Goal: Task Accomplishment & Management: Complete application form

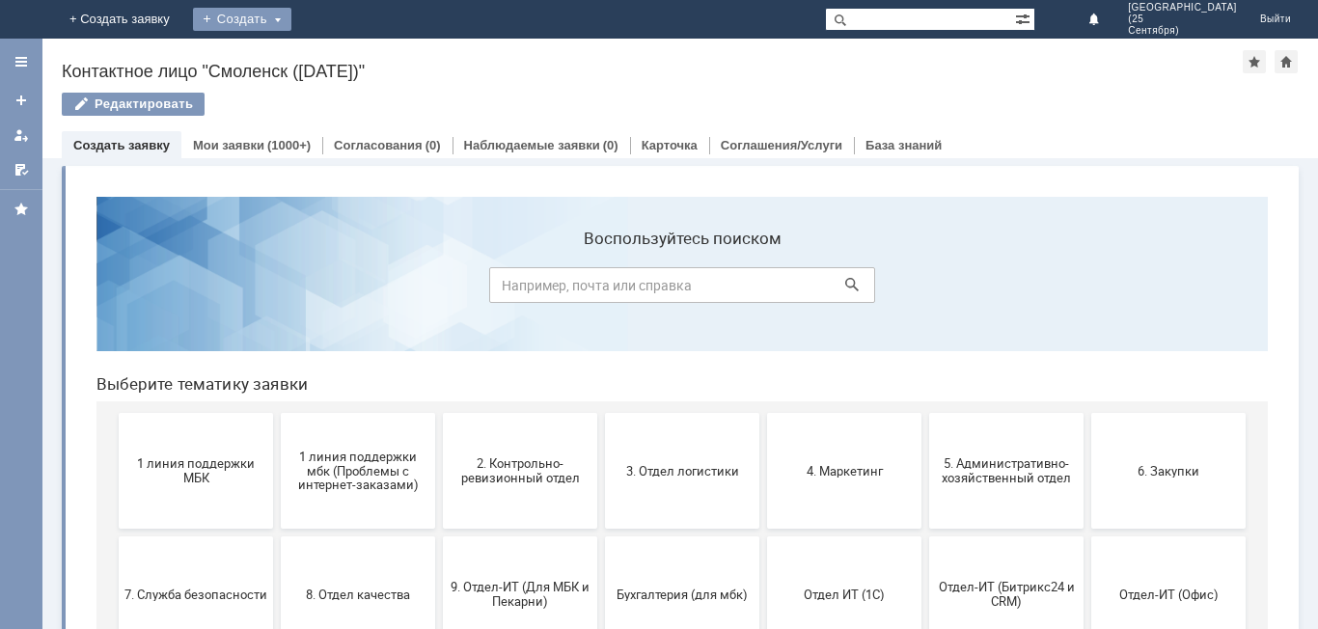
click at [291, 15] on div "Создать" at bounding box center [242, 19] width 98 height 23
click at [344, 60] on link "Заявка" at bounding box center [270, 57] width 147 height 23
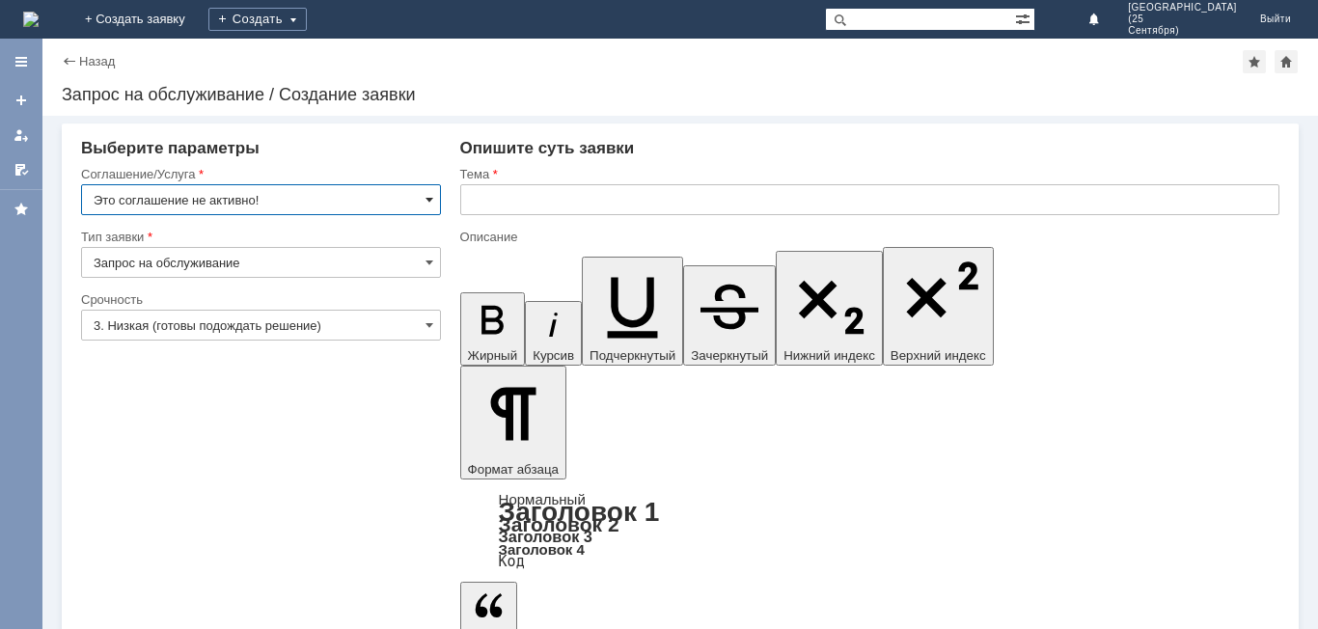
click at [430, 200] on span at bounding box center [430, 199] width 8 height 15
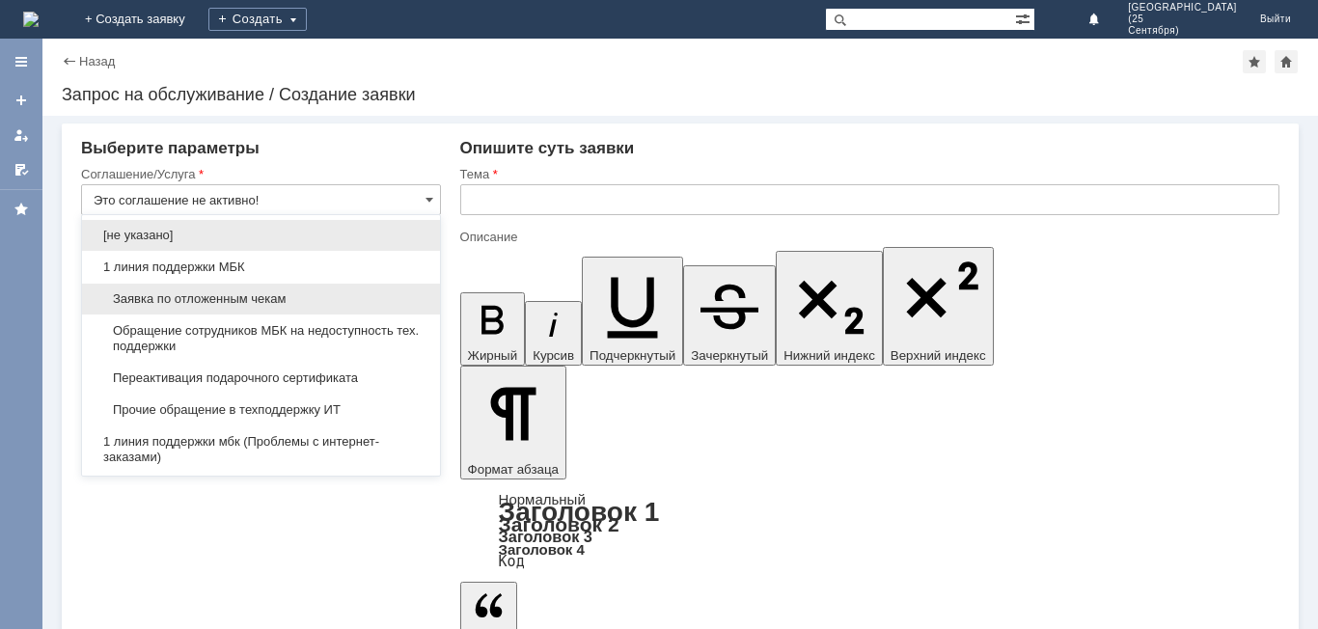
click at [363, 310] on div "Заявка по отложенным чекам" at bounding box center [261, 299] width 358 height 31
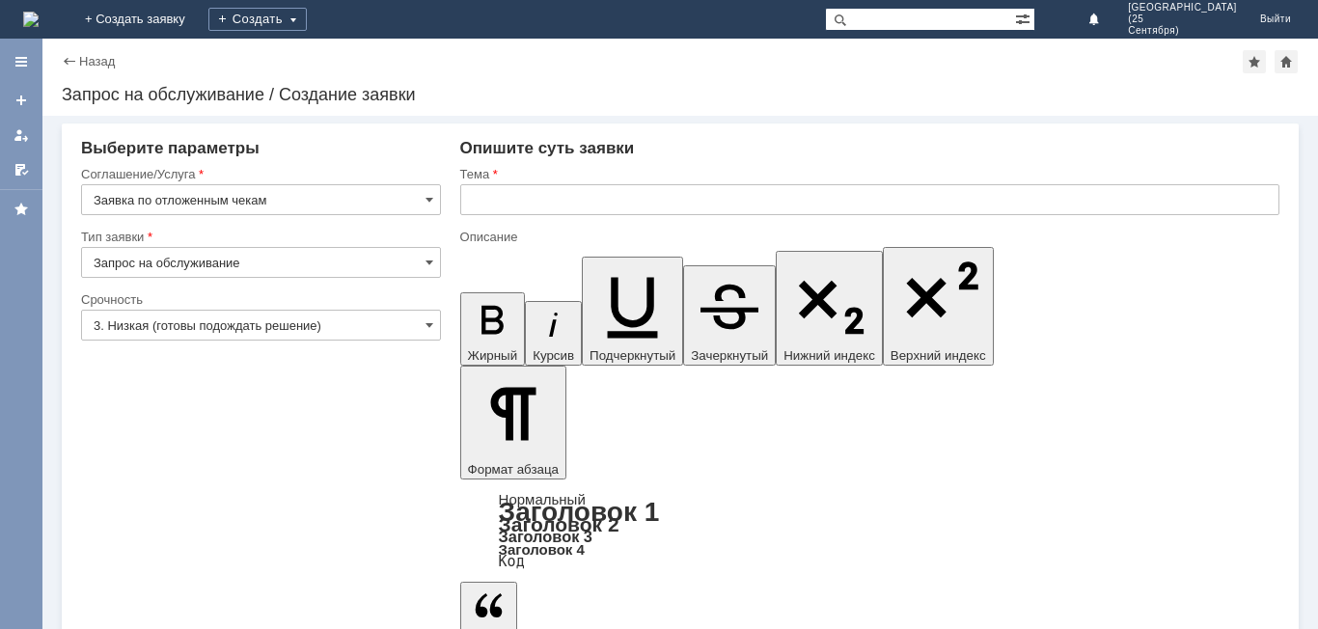
type input "Заявка по отложенным чекам"
click at [427, 328] on span at bounding box center [430, 324] width 8 height 15
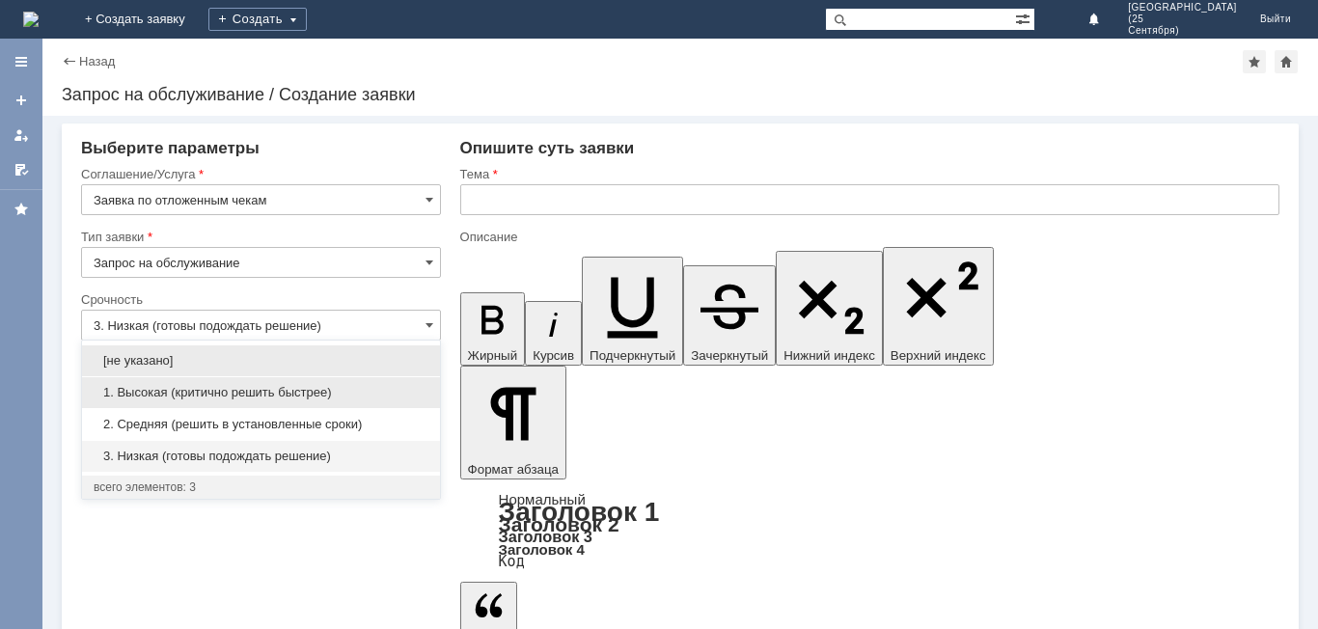
click at [372, 399] on span "1. Высокая (критично решить быстрее)" at bounding box center [261, 392] width 335 height 15
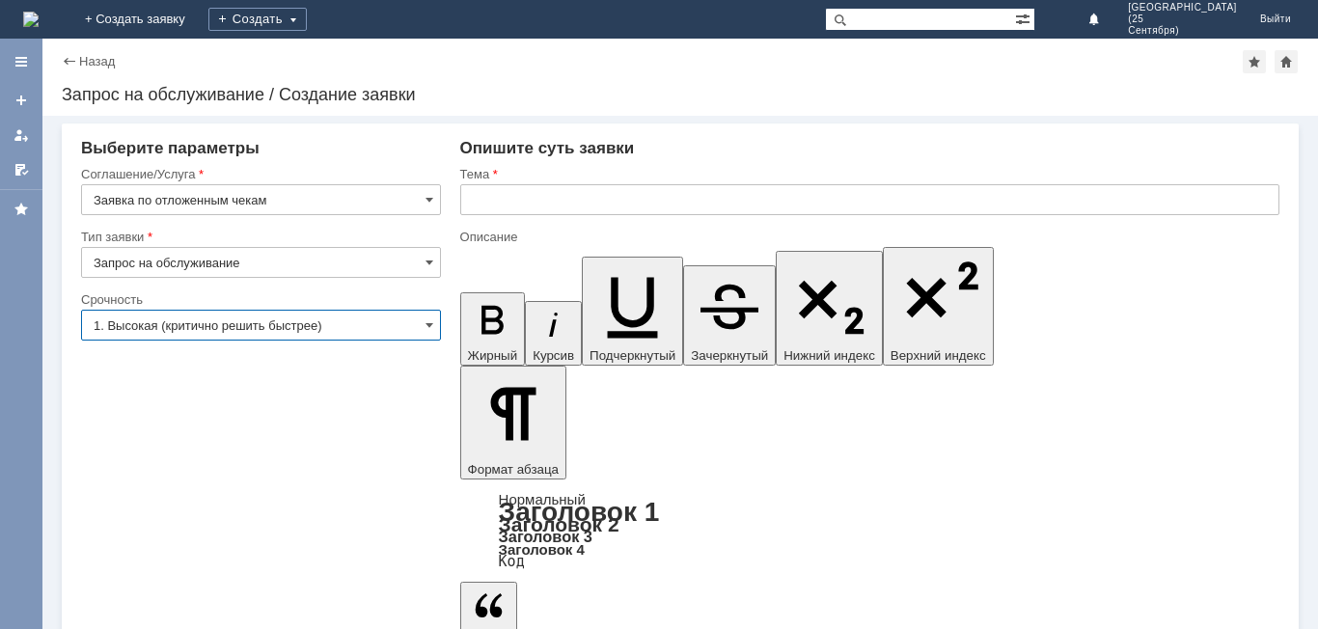
type input "1. Высокая (критично решить быстрее)"
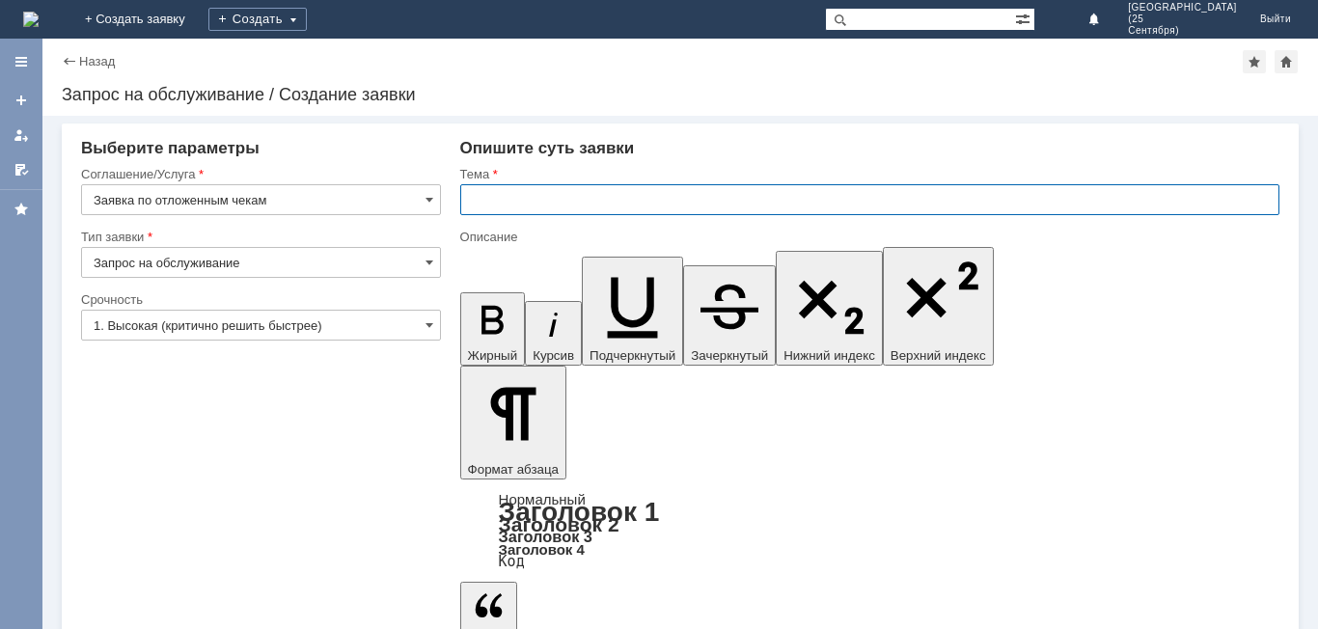
click at [550, 203] on input "text" at bounding box center [869, 199] width 819 height 31
type input "Отложенные чеки"
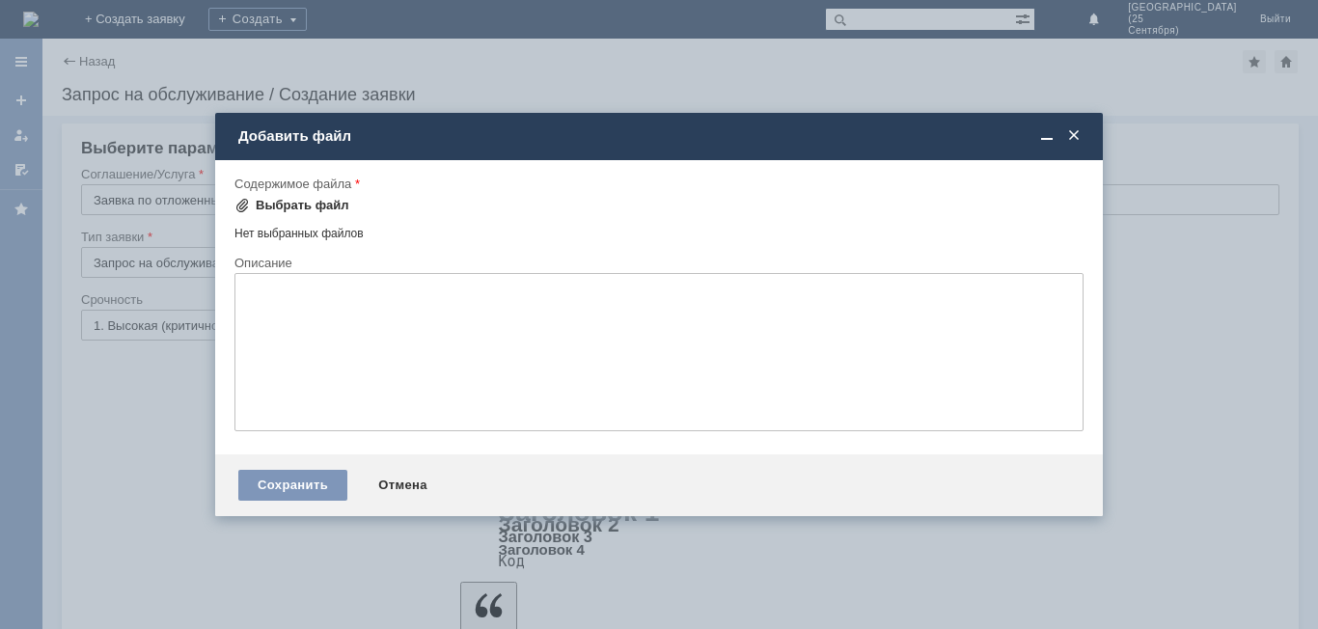
click at [293, 210] on div "Выбрать файл" at bounding box center [303, 205] width 94 height 15
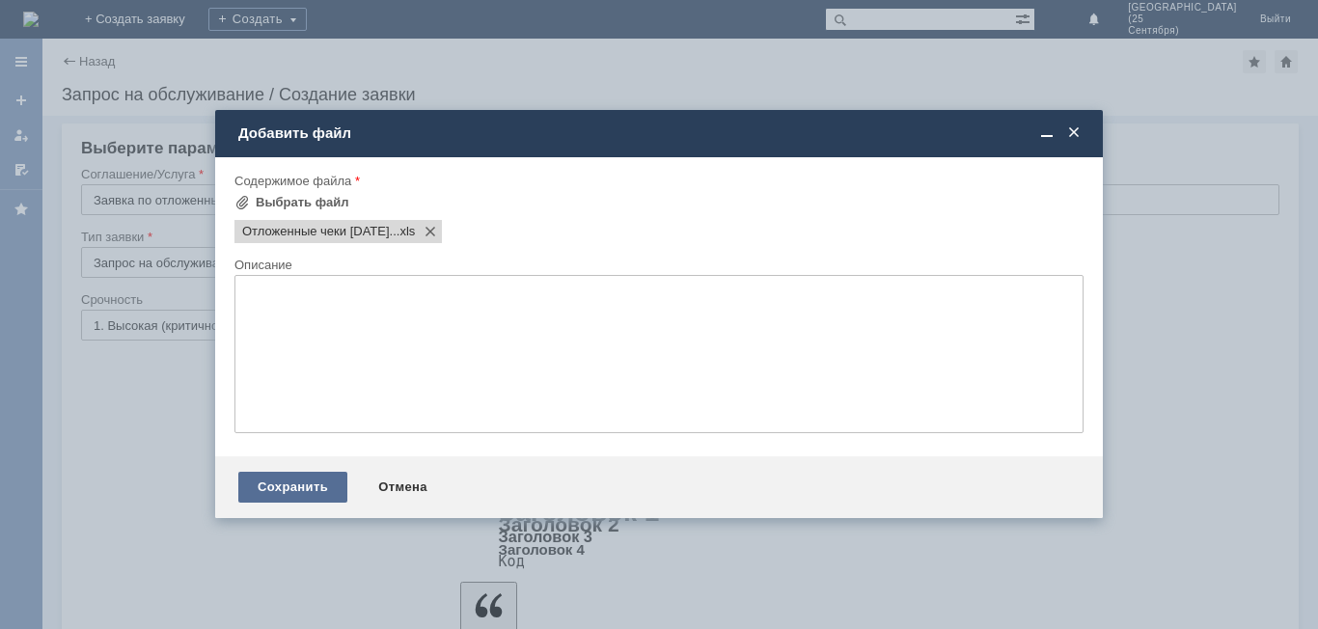
click at [320, 484] on div "Сохранить" at bounding box center [292, 487] width 109 height 31
